Goal: Task Accomplishment & Management: Complete application form

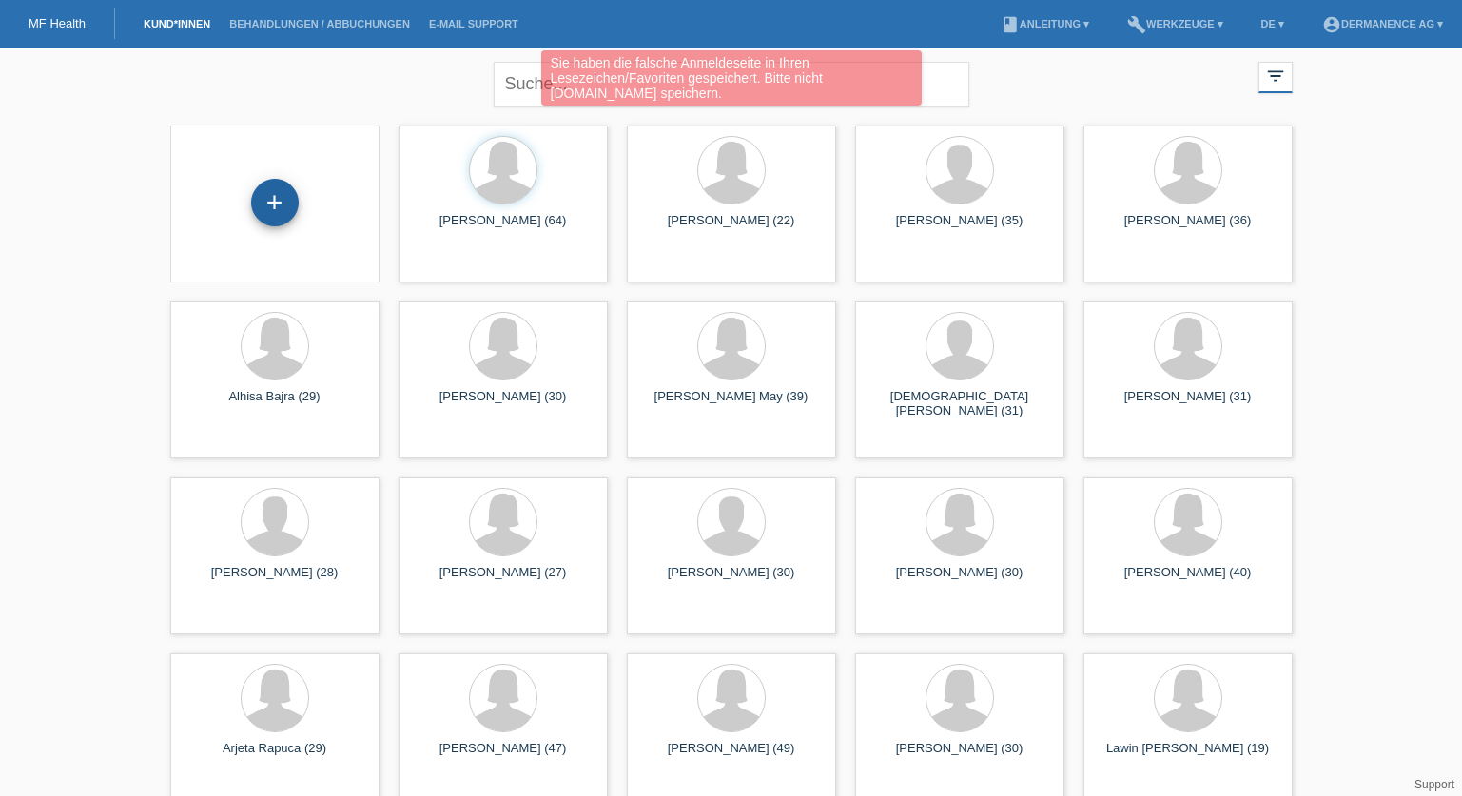
click at [262, 202] on div "+" at bounding box center [275, 203] width 48 height 48
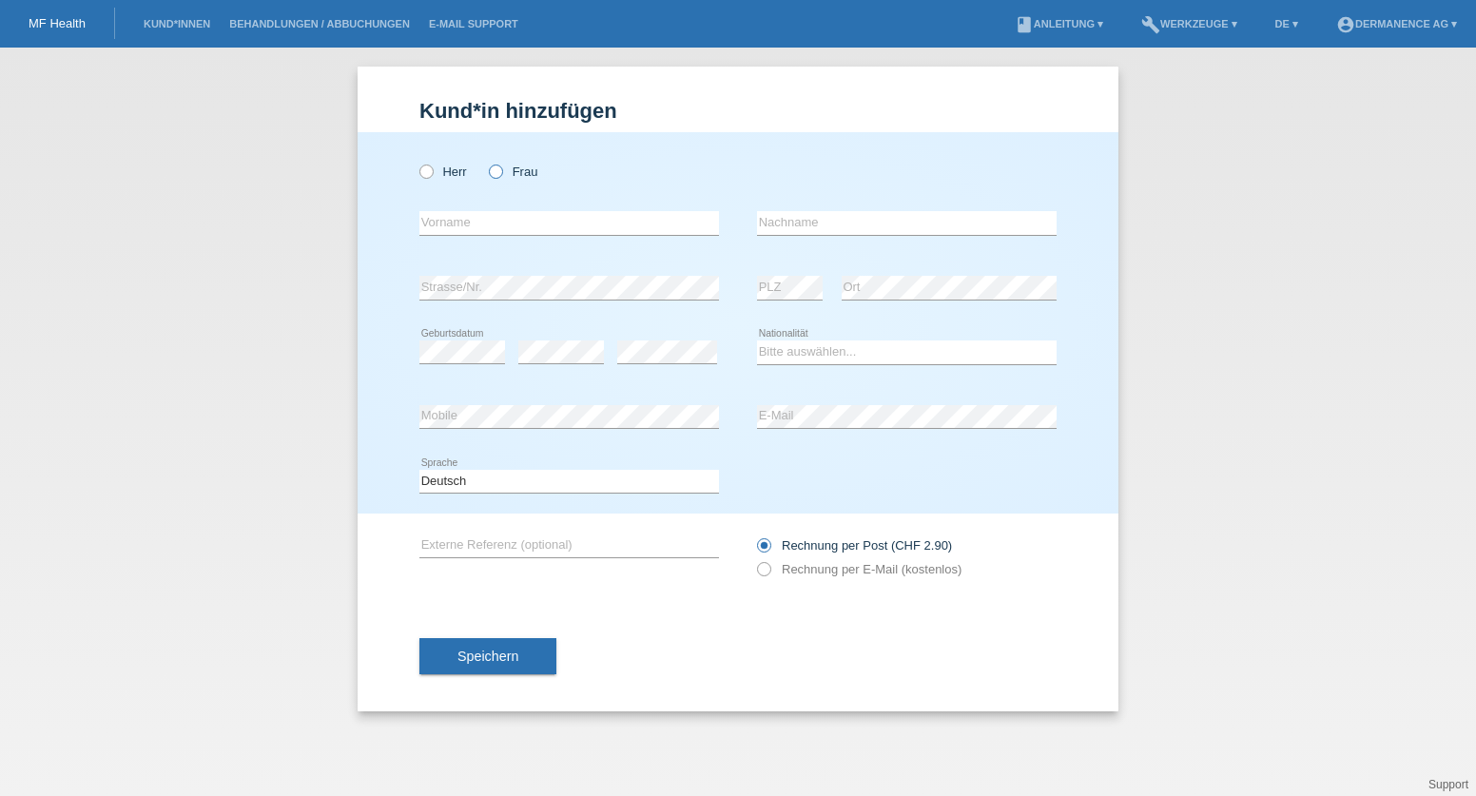
click at [523, 169] on label "Frau" at bounding box center [513, 172] width 48 height 14
click at [501, 169] on input "Frau" at bounding box center [495, 171] width 12 height 12
radio input "true"
click at [481, 228] on input "text" at bounding box center [569, 223] width 300 height 24
type input "Olia"
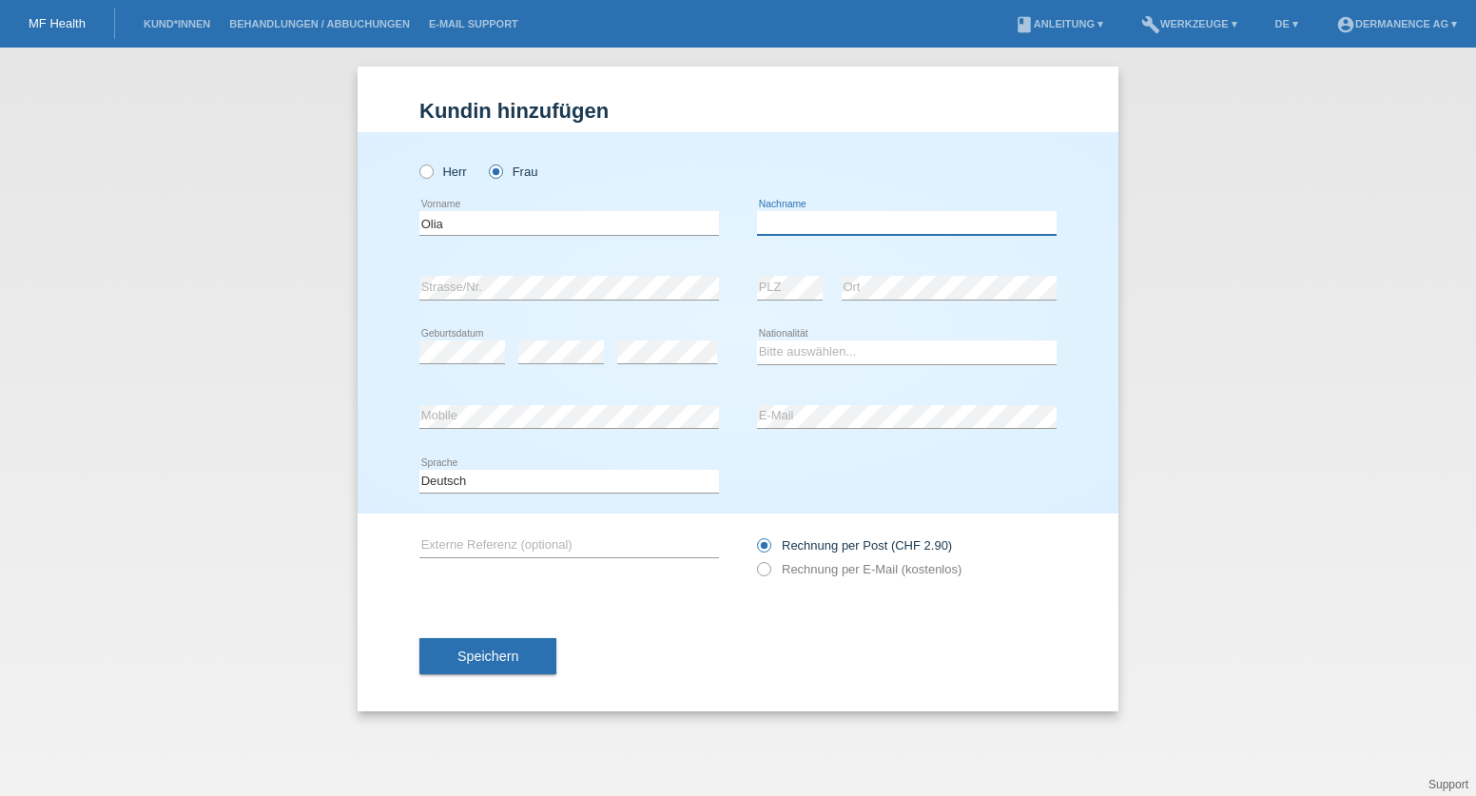
click at [779, 221] on input "text" at bounding box center [907, 223] width 300 height 24
paste input "[STREET_ADDRESS]"
type input "Paraiso"
click at [550, 365] on div "error" at bounding box center [561, 352] width 86 height 65
click at [801, 353] on select "Bitte auswählen... [GEOGRAPHIC_DATA] [GEOGRAPHIC_DATA] [GEOGRAPHIC_DATA] [GEOGR…" at bounding box center [907, 351] width 300 height 23
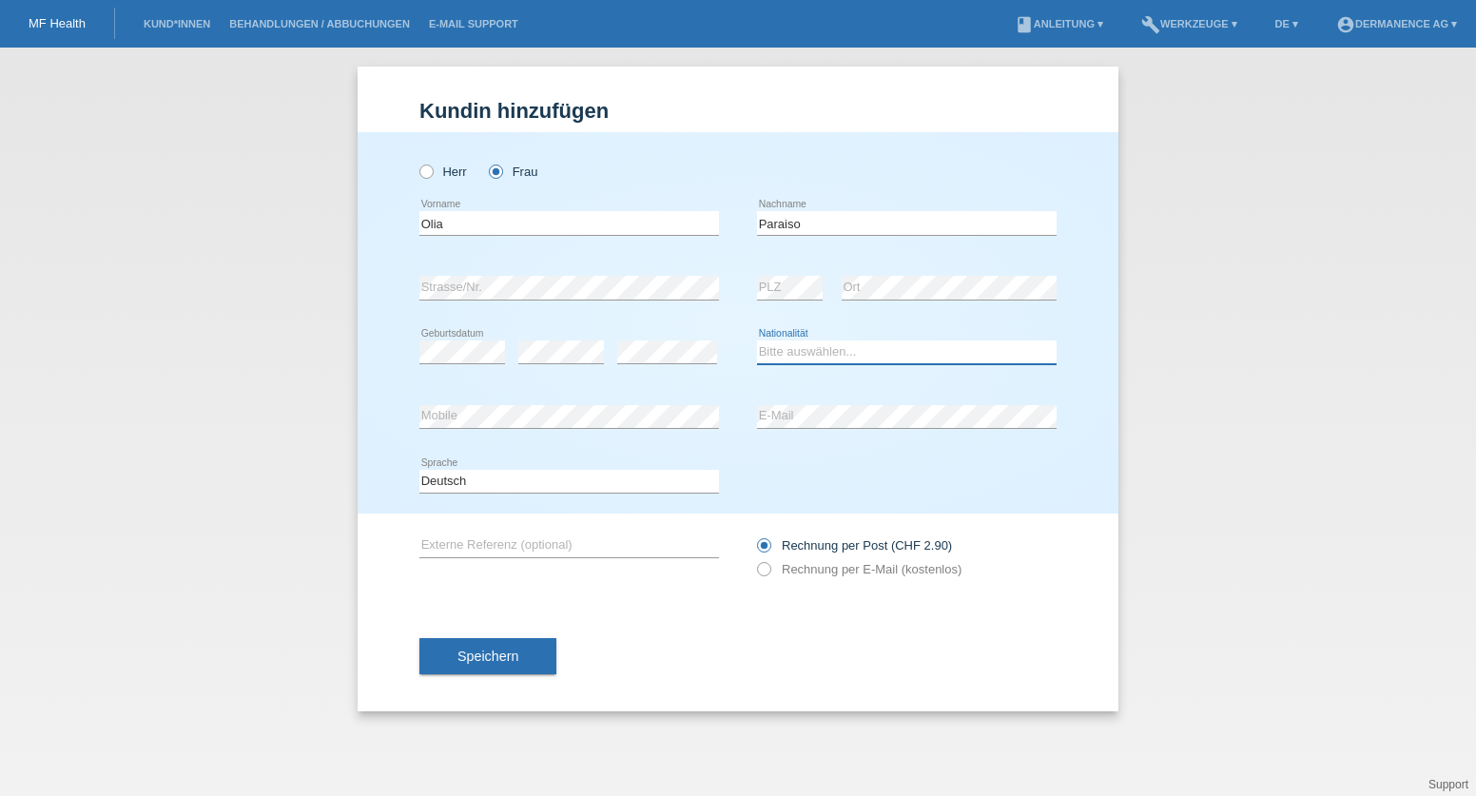
select select "GB"
click at [757, 340] on select "Bitte auswählen... [GEOGRAPHIC_DATA] [GEOGRAPHIC_DATA] [GEOGRAPHIC_DATA] [GEOGR…" at bounding box center [907, 351] width 300 height 23
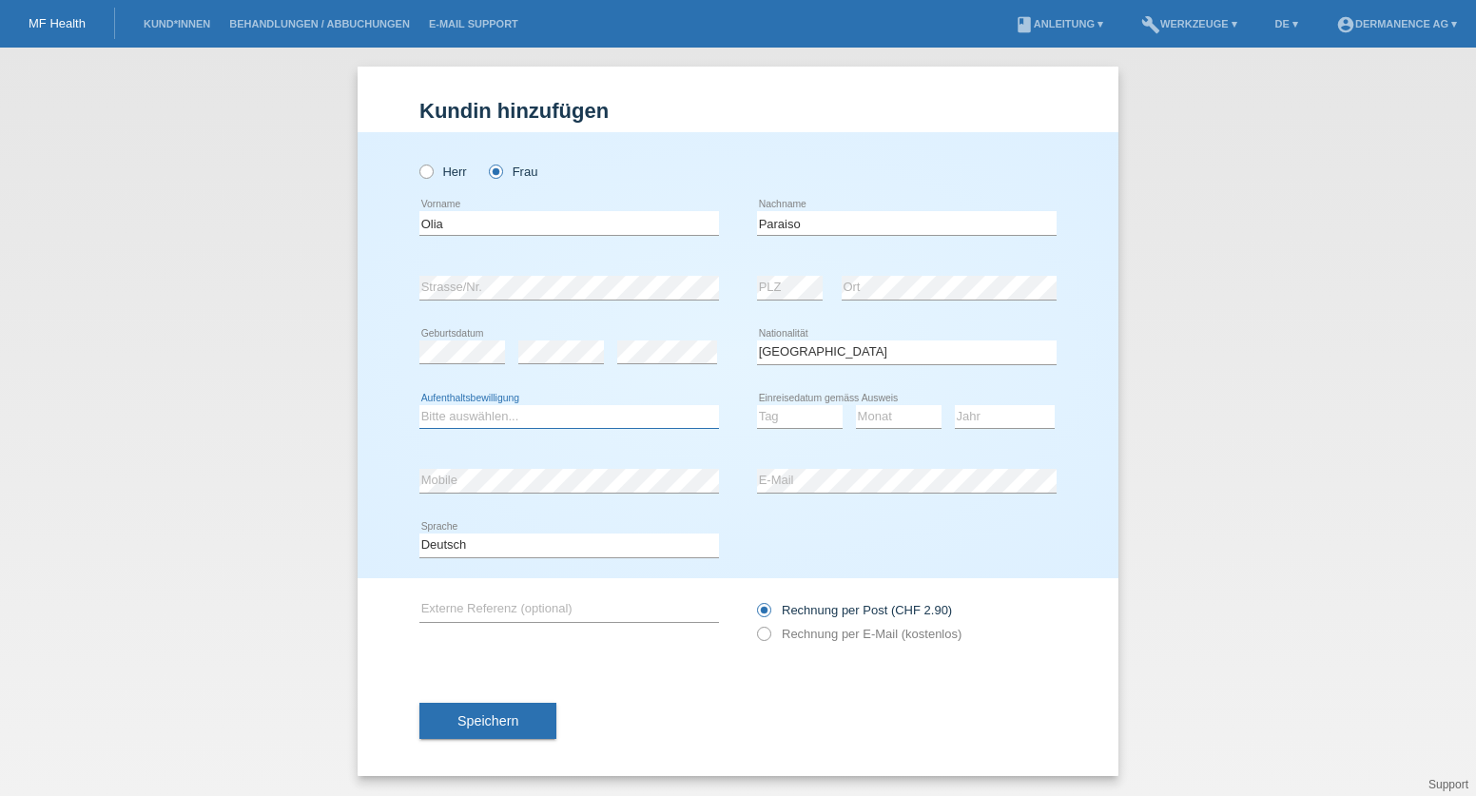
click at [524, 420] on select "Bitte auswählen... C B B - Flüchtlingsstatus Andere" at bounding box center [569, 416] width 300 height 23
select select "B"
click at [419, 405] on select "Bitte auswählen... C B B - Flüchtlingsstatus Andere" at bounding box center [569, 416] width 300 height 23
click at [780, 415] on select "Tag 01 02 03 04 05 06 07 08 09 10 11" at bounding box center [800, 416] width 86 height 23
select select "27"
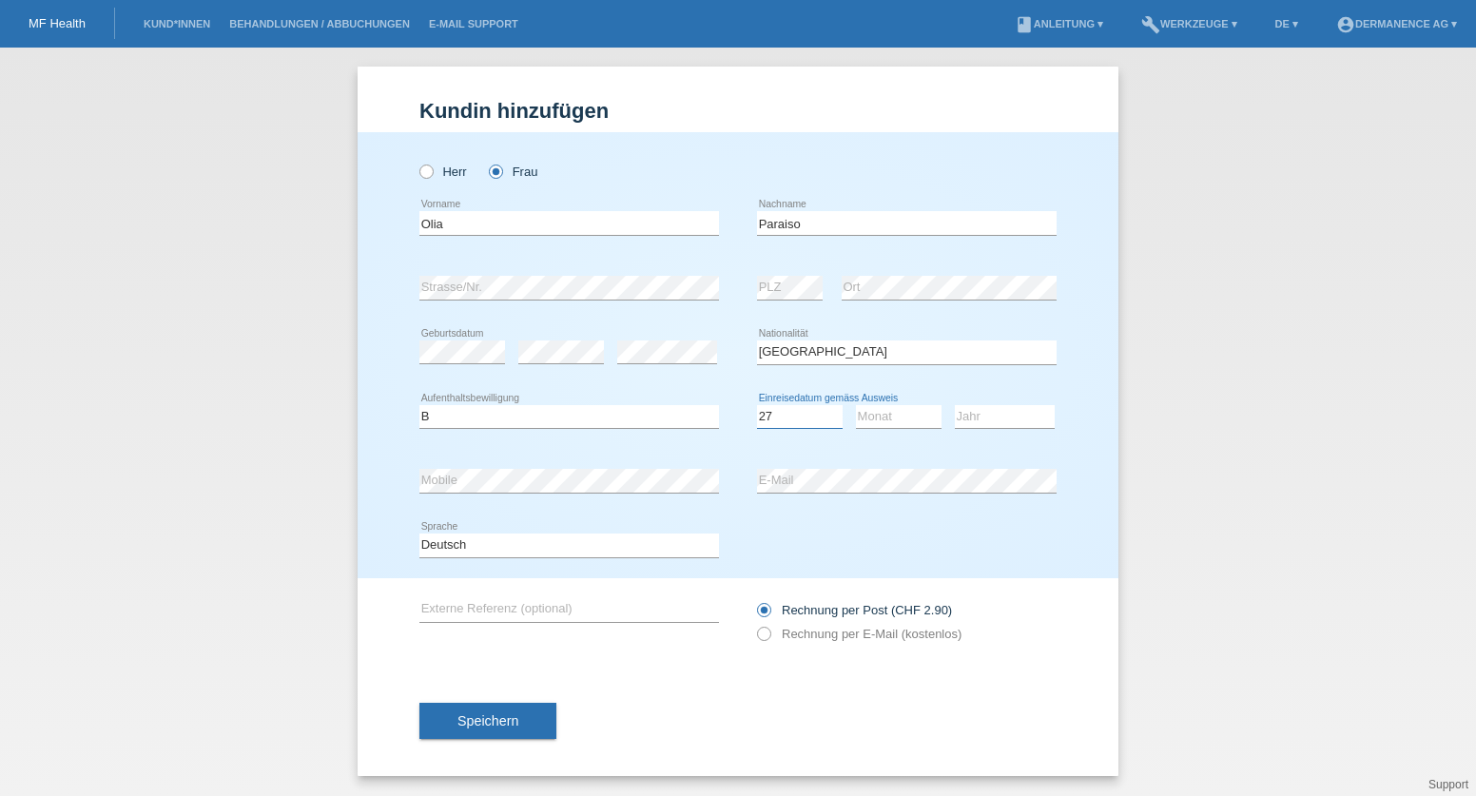
click at [757, 405] on select "Tag 01 02 03 04 05 06 07 08 09 10 11" at bounding box center [800, 416] width 86 height 23
click at [871, 408] on select "Monat 01 02 03 04 05 06 07 08 09 10 11" at bounding box center [899, 416] width 86 height 23
select select "10"
click at [856, 405] on select "Monat 01 02 03 04 05 06 07 08 09 10 11" at bounding box center [899, 416] width 86 height 23
click at [982, 405] on select "Jahr 2025 2024 2023 2022 2021 2020 2019 2018 2017 2016 2015 2014 2013 2012 2011…" at bounding box center [1005, 416] width 100 height 23
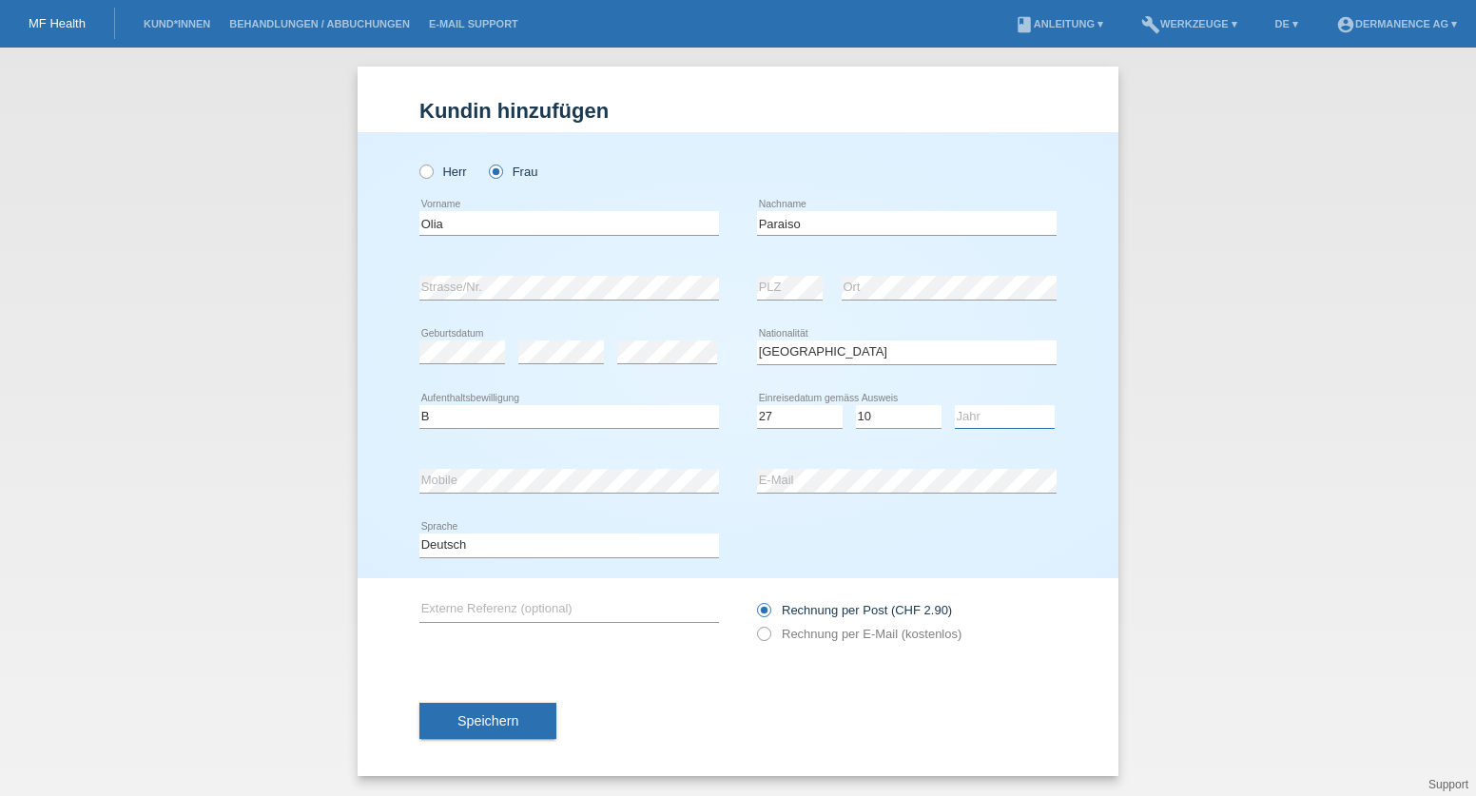
select select "2022"
click at [955, 405] on select "Jahr 2025 2024 2023 2022 2021 2020 2019 2018 2017 2016 2015 2014 2013 2012 2011…" at bounding box center [1005, 416] width 100 height 23
click at [471, 544] on select "Deutsch Français Italiano English" at bounding box center [569, 544] width 300 height 23
select select "en"
click at [419, 533] on select "Deutsch Français Italiano English" at bounding box center [569, 544] width 300 height 23
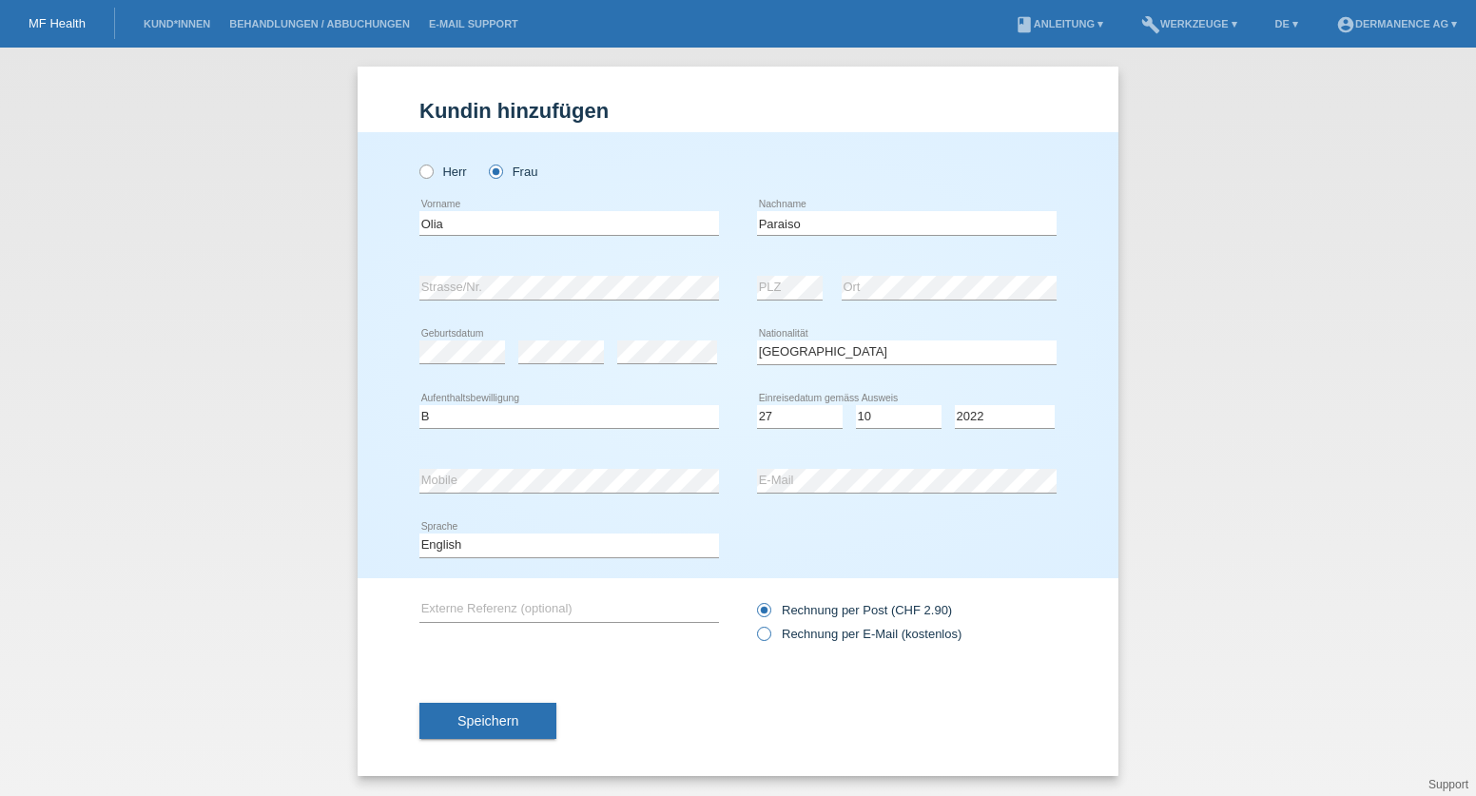
click at [830, 636] on label "Rechnung per E-Mail (kostenlos)" at bounding box center [859, 634] width 204 height 14
click at [769, 636] on input "Rechnung per E-Mail (kostenlos)" at bounding box center [763, 639] width 12 height 24
radio input "true"
click at [544, 724] on button "Speichern" at bounding box center [487, 721] width 137 height 36
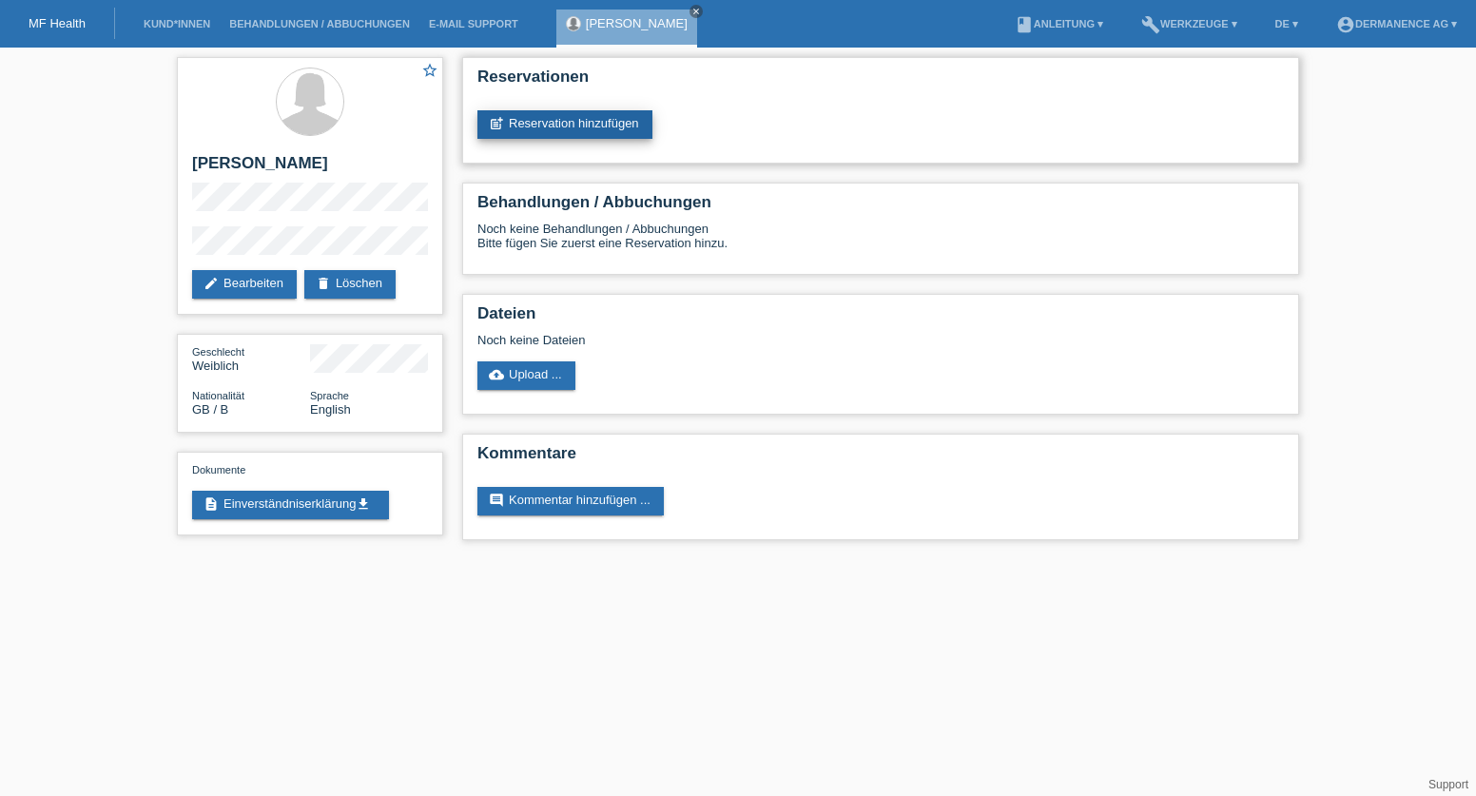
click at [608, 133] on link "post_add Reservation hinzufügen" at bounding box center [564, 124] width 175 height 29
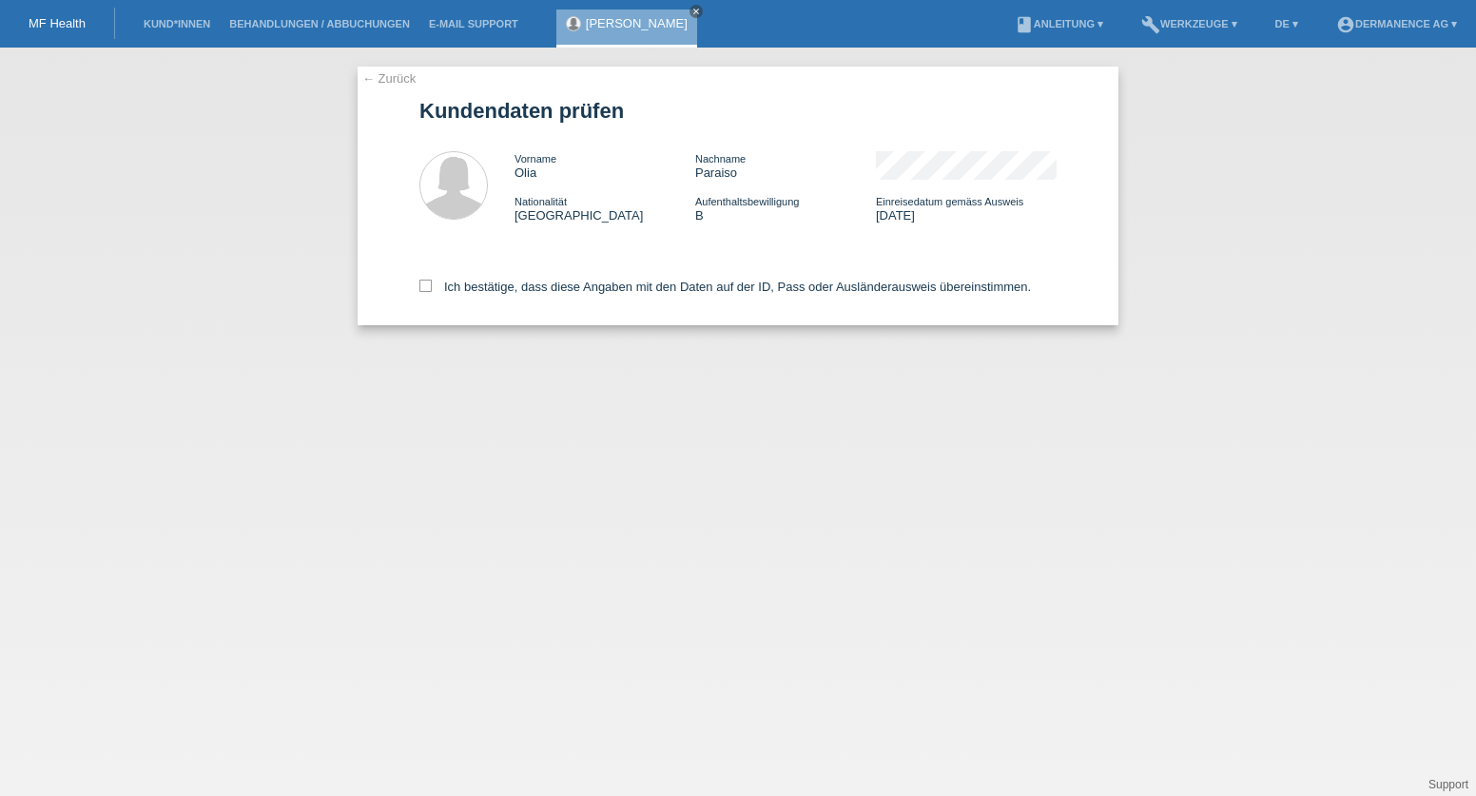
drag, startPoint x: 518, startPoint y: 290, endPoint x: 595, endPoint y: 305, distance: 78.5
click at [518, 290] on label "Ich bestätige, dass diese Angaben mit den Daten auf der ID, Pass oder Ausländer…" at bounding box center [724, 287] width 611 height 14
click at [432, 290] on input "Ich bestätige, dass diese Angaben mit den Daten auf der ID, Pass oder Ausländer…" at bounding box center [425, 286] width 12 height 12
checkbox input "true"
